Goal: Information Seeking & Learning: Check status

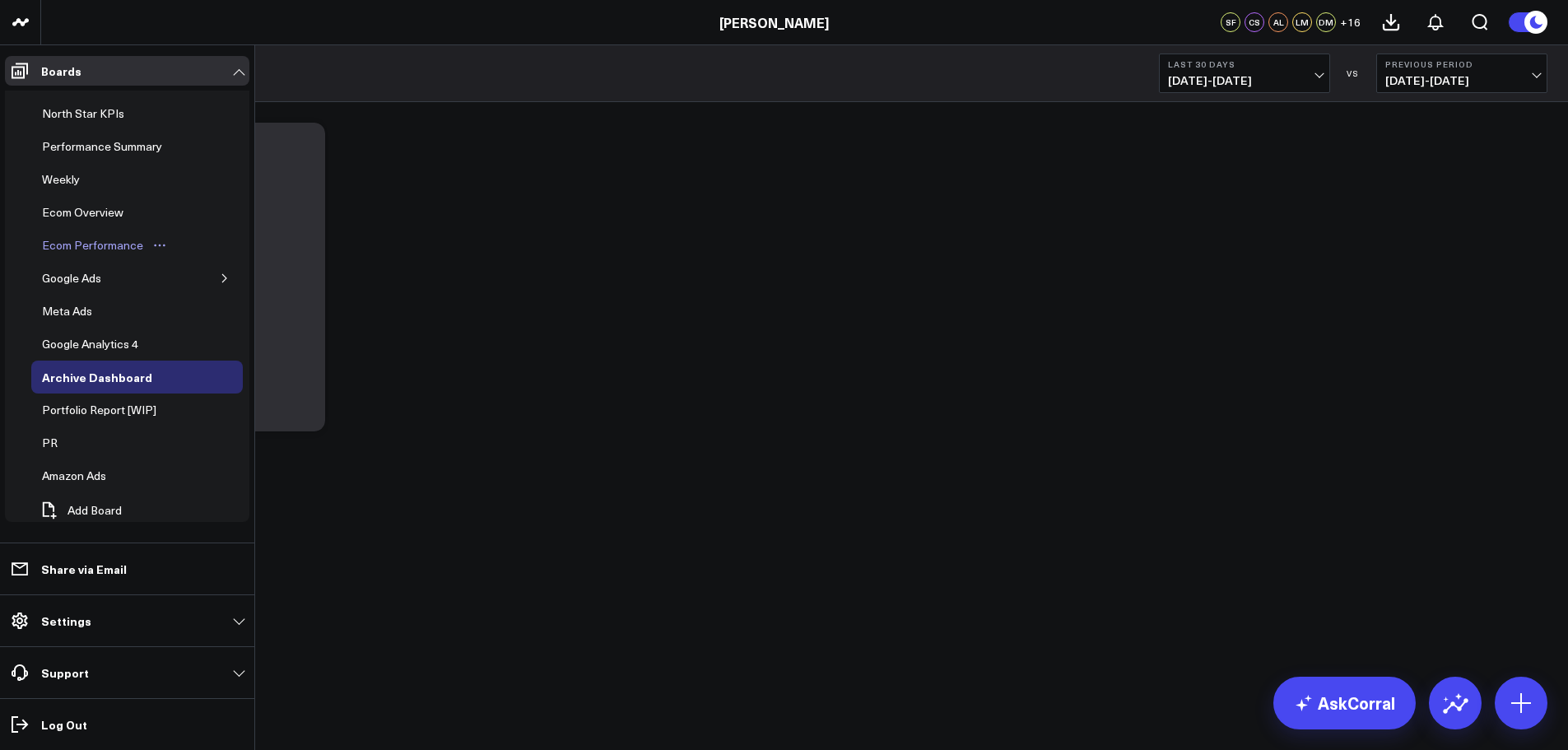
click at [77, 247] on div "Ecom Performance" at bounding box center [93, 245] width 110 height 20
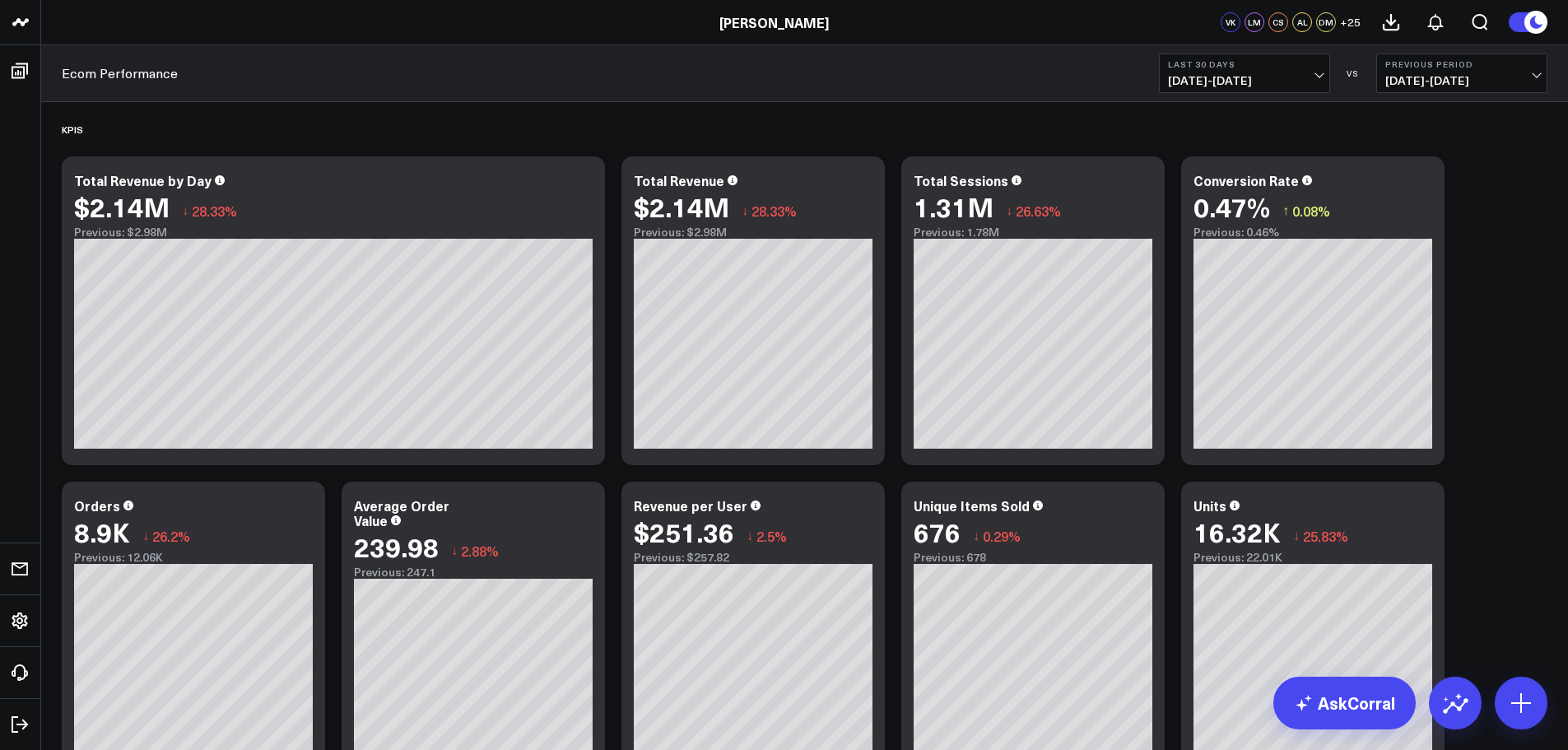
click at [1438, 78] on span "[DATE] - [DATE]" at bounding box center [1462, 80] width 153 height 13
drag, startPoint x: 1410, startPoint y: 177, endPoint x: 1396, endPoint y: 173, distance: 14.6
click at [1409, 177] on link "YoY" at bounding box center [1462, 173] width 170 height 31
